Goal: Ask a question

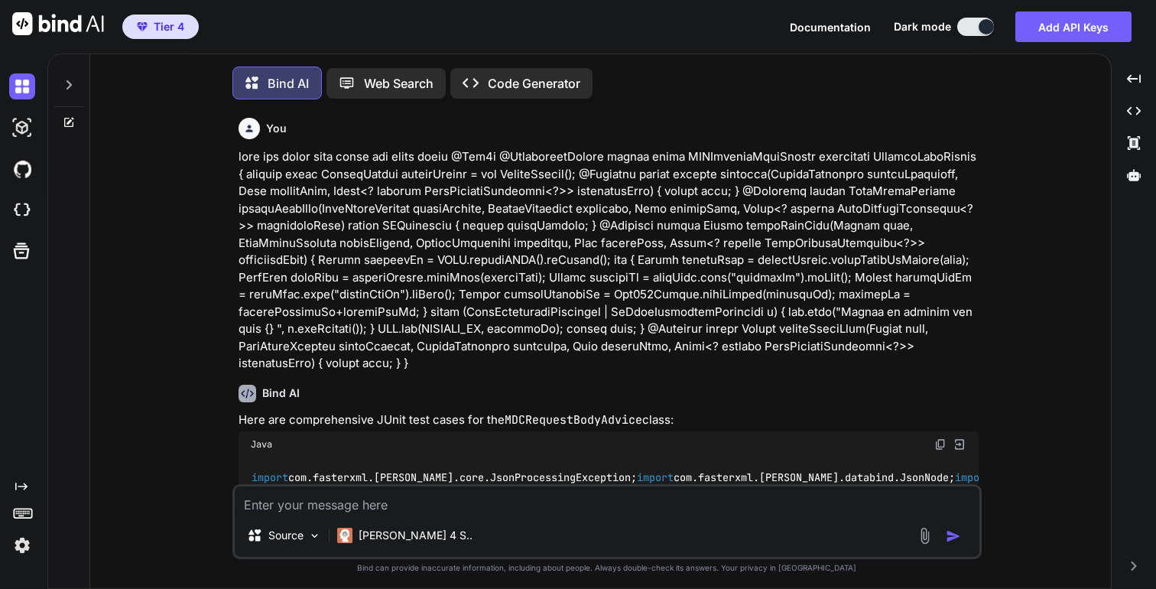
scroll to position [19152, 0]
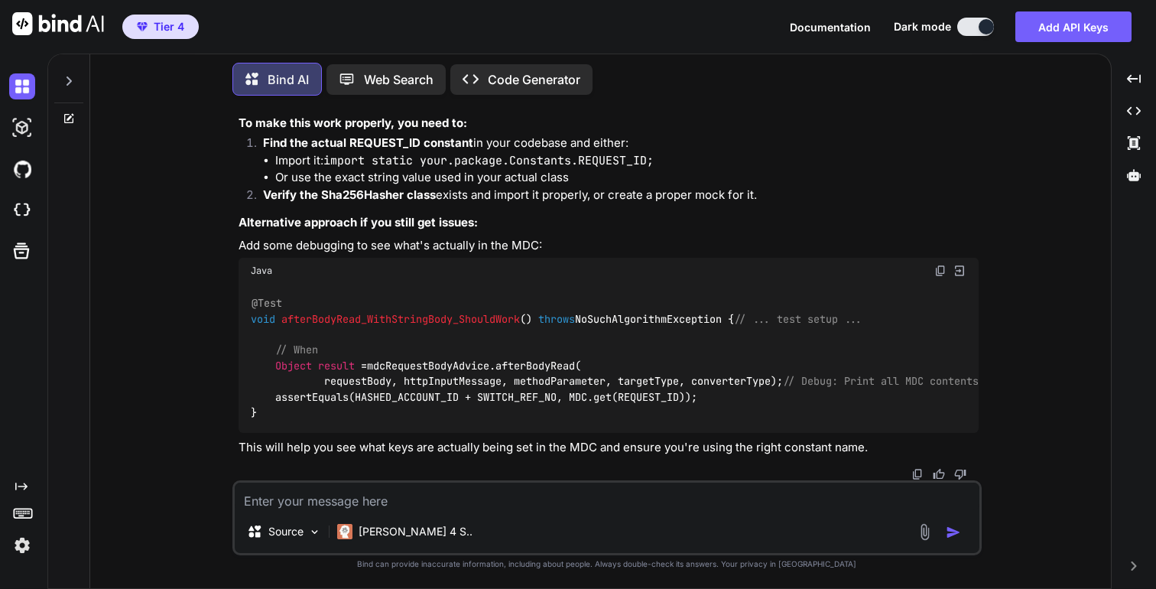
type textarea "x"
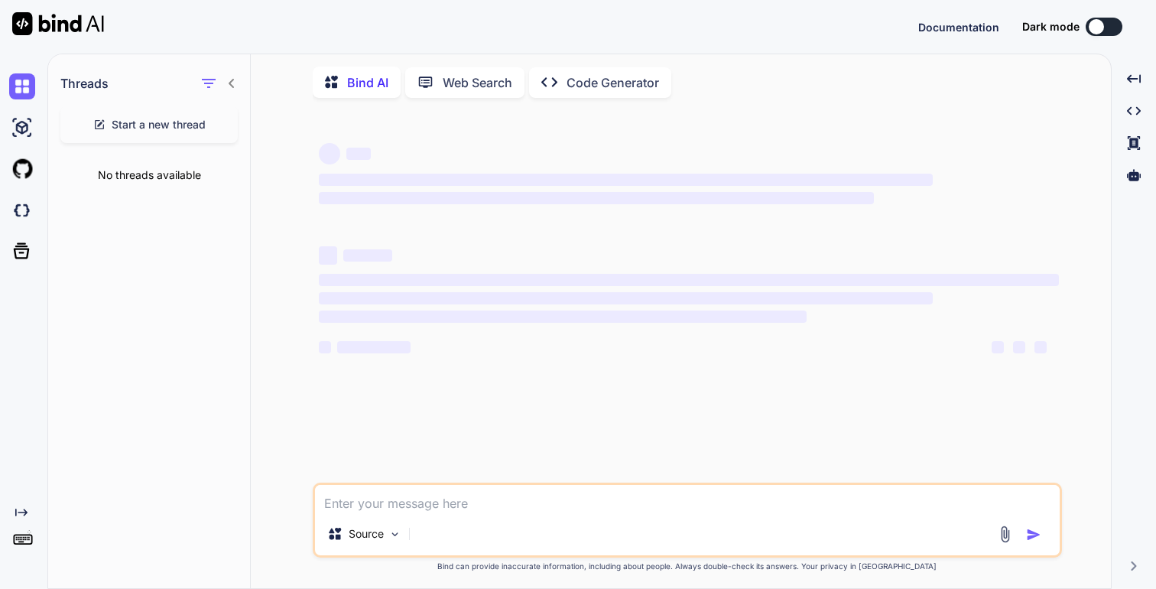
click at [167, 132] on span "Start a new thread" at bounding box center [159, 124] width 94 height 15
type textarea "x"
click at [381, 506] on textarea at bounding box center [687, 499] width 745 height 28
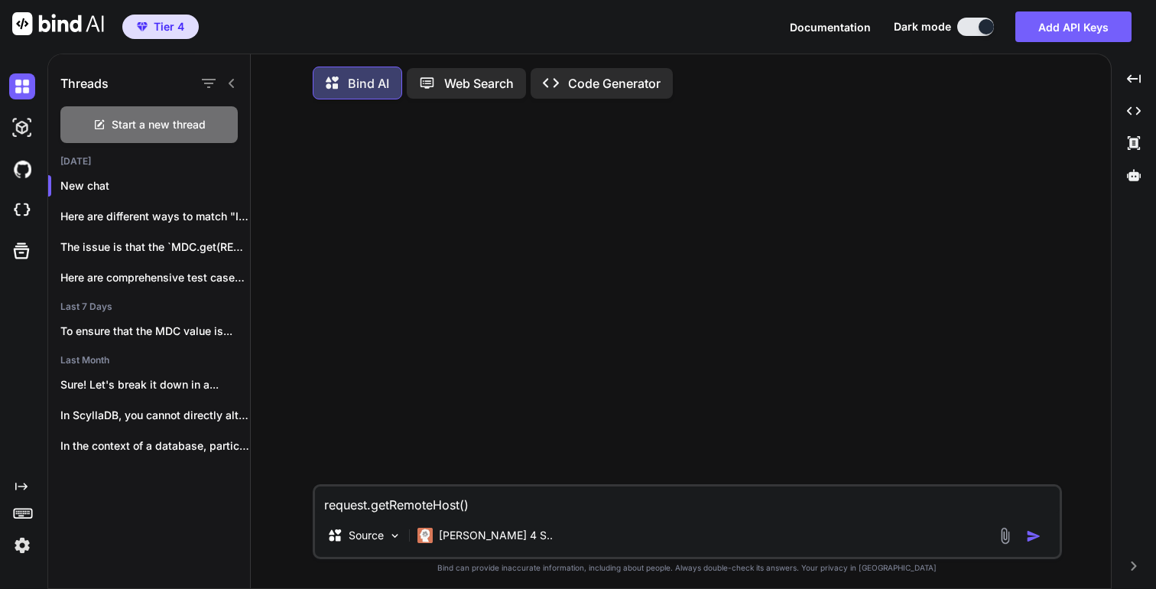
click at [332, 514] on textarea "request.getRemoteHost()" at bounding box center [687, 500] width 745 height 28
click at [318, 510] on textarea "request.getRemoteHost()" at bounding box center [687, 500] width 745 height 28
click at [235, 86] on icon at bounding box center [232, 83] width 12 height 12
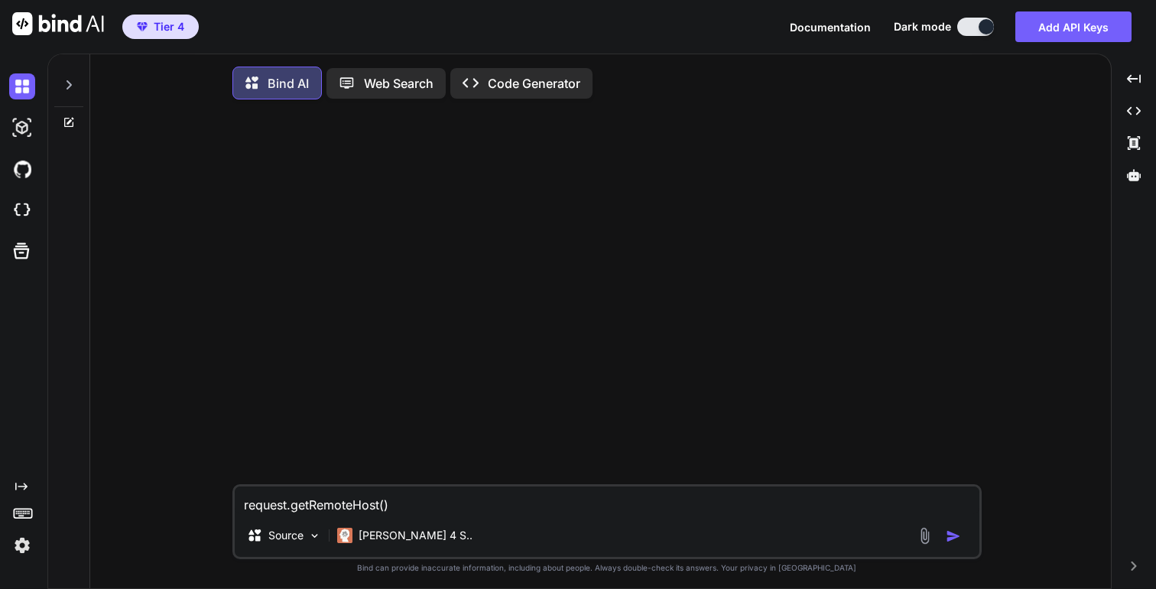
click at [246, 513] on textarea "request.getRemoteHost()" at bounding box center [607, 500] width 745 height 28
click at [522, 507] on textarea "how to override request.getRemoteHost()" at bounding box center [607, 500] width 745 height 28
type textarea "how to override request.getRemoteHost() in posman"
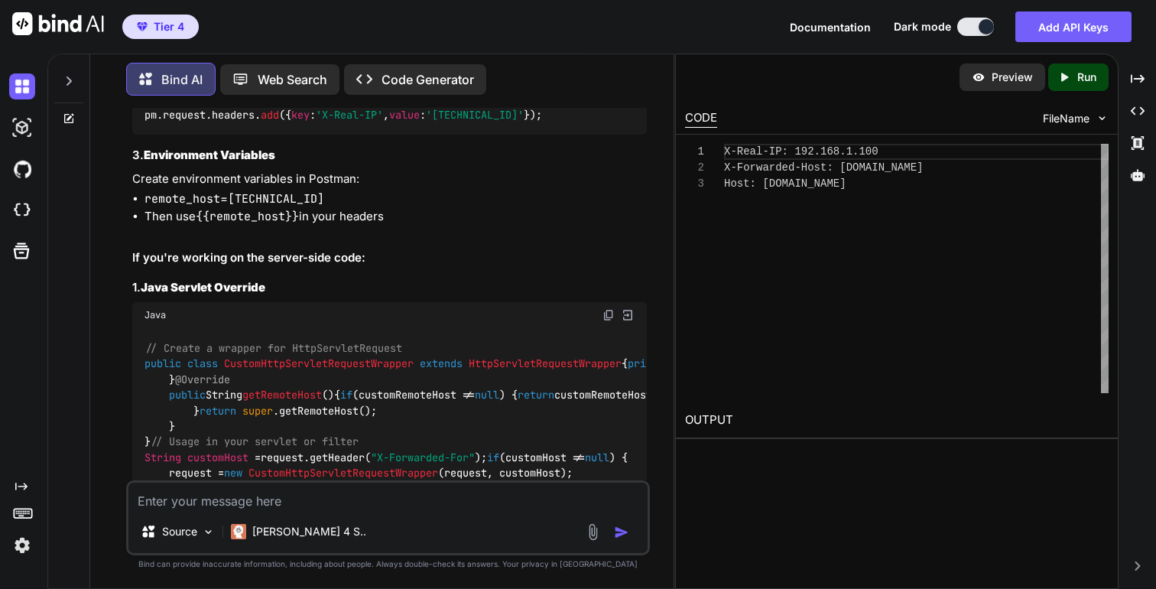
scroll to position [480, 0]
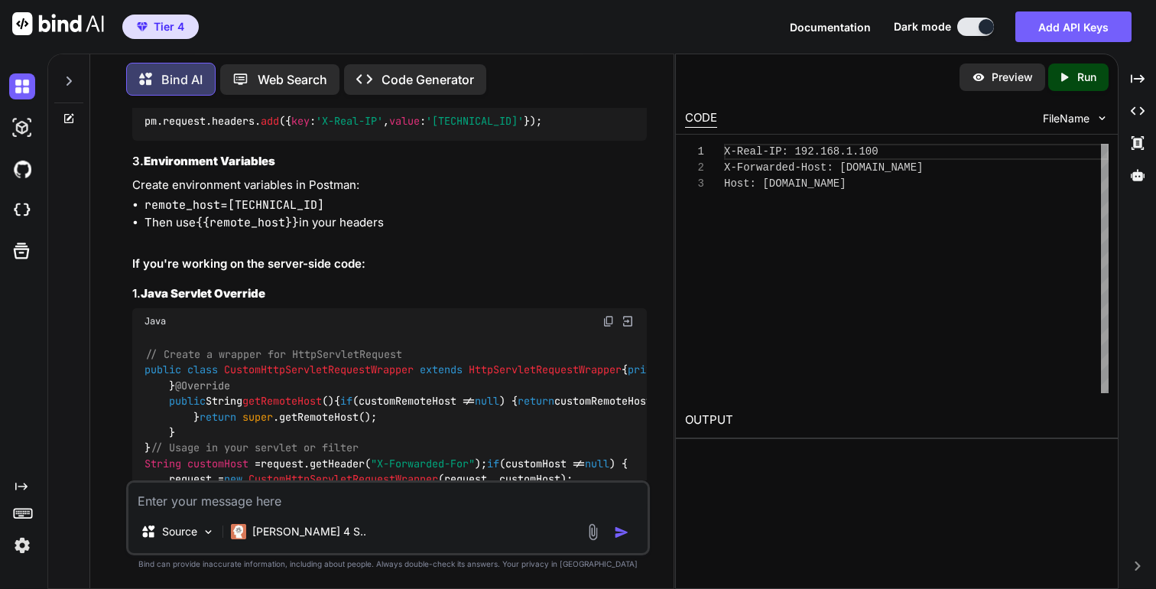
click at [219, 214] on li "remote_host = 192.168.1.100" at bounding box center [396, 206] width 502 height 18
click at [202, 213] on code "remote_host" at bounding box center [183, 204] width 76 height 15
copy code "remote_host"
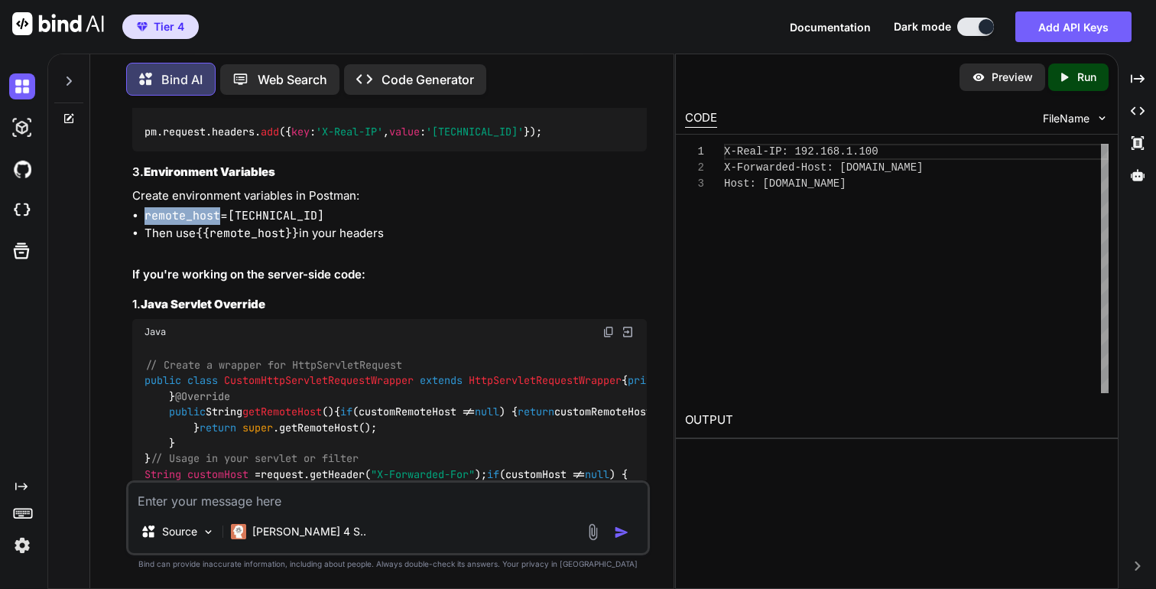
scroll to position [459, 0]
